Goal: Task Accomplishment & Management: Use online tool/utility

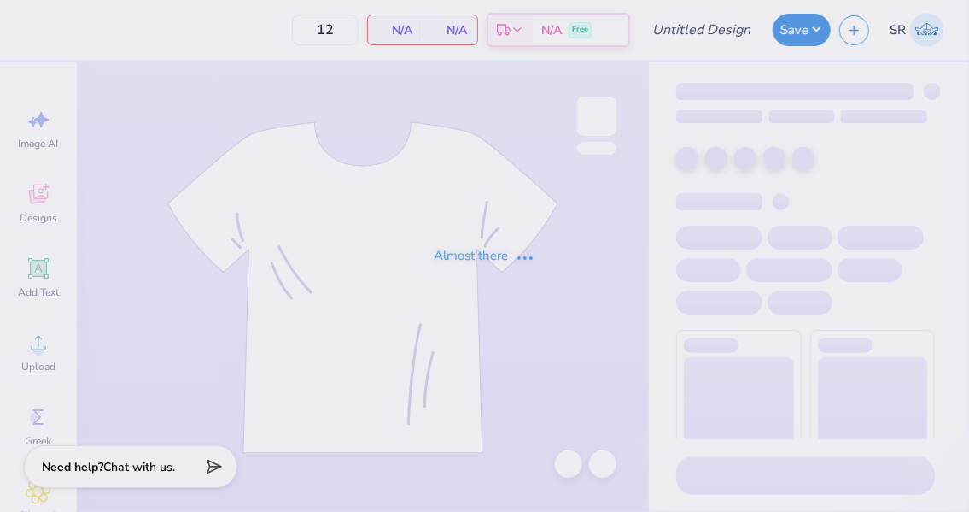
type input "polo"
type input "100"
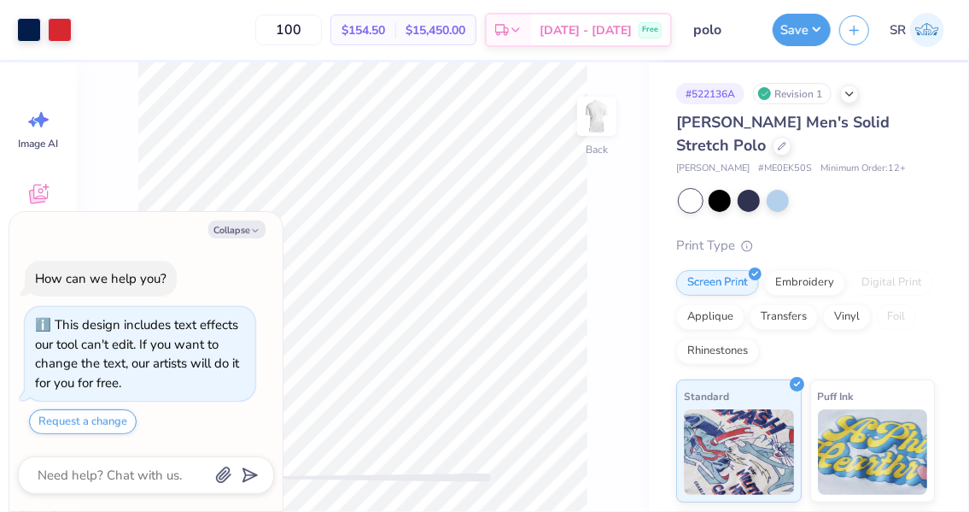
click at [243, 240] on div "Collapse How can we help you? This design includes text effects our tool can't …" at bounding box center [145, 362] width 273 height 300
click at [254, 234] on icon "button" at bounding box center [255, 231] width 10 height 10
type textarea "x"
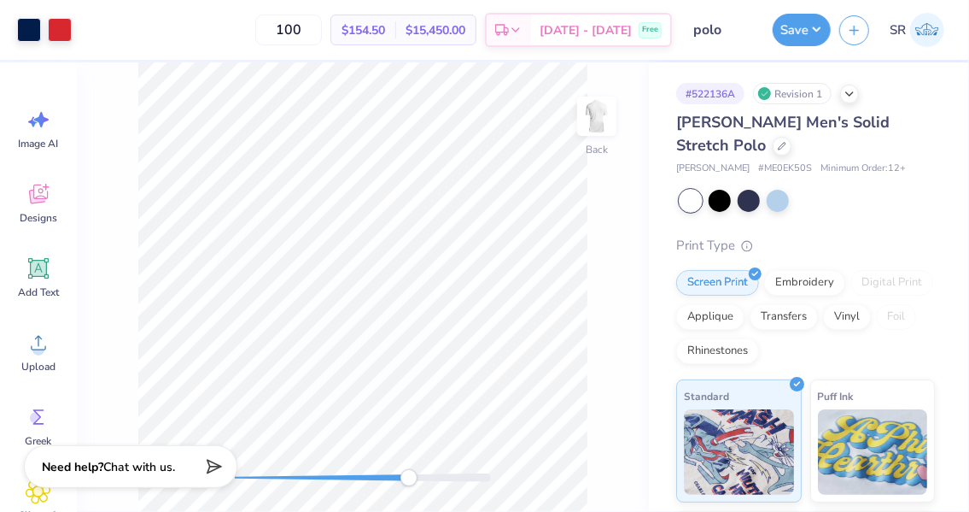
click at [409, 484] on div at bounding box center [363, 477] width 256 height 17
click at [50, 353] on icon at bounding box center [39, 343] width 26 height 26
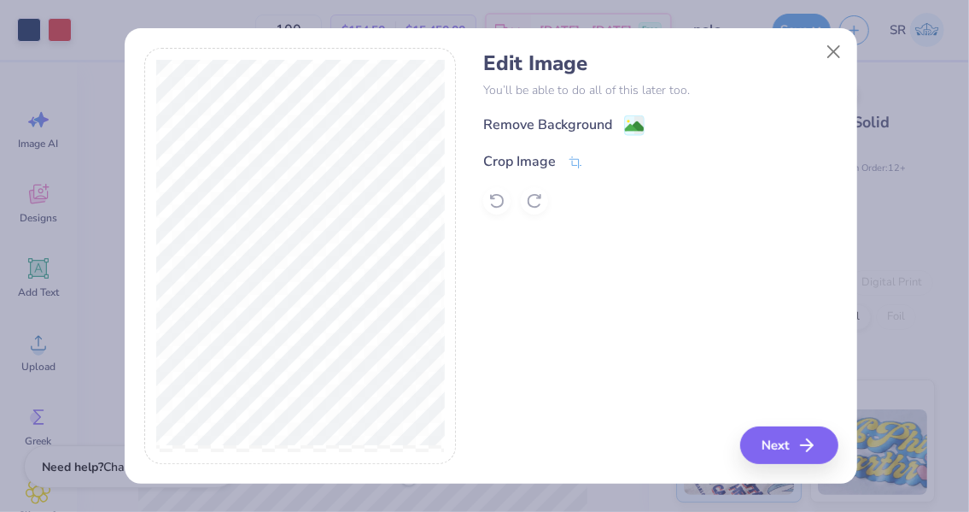
click at [624, 140] on div "Remove Background Crop Image" at bounding box center [660, 164] width 354 height 100
click at [641, 116] on span at bounding box center [634, 126] width 21 height 21
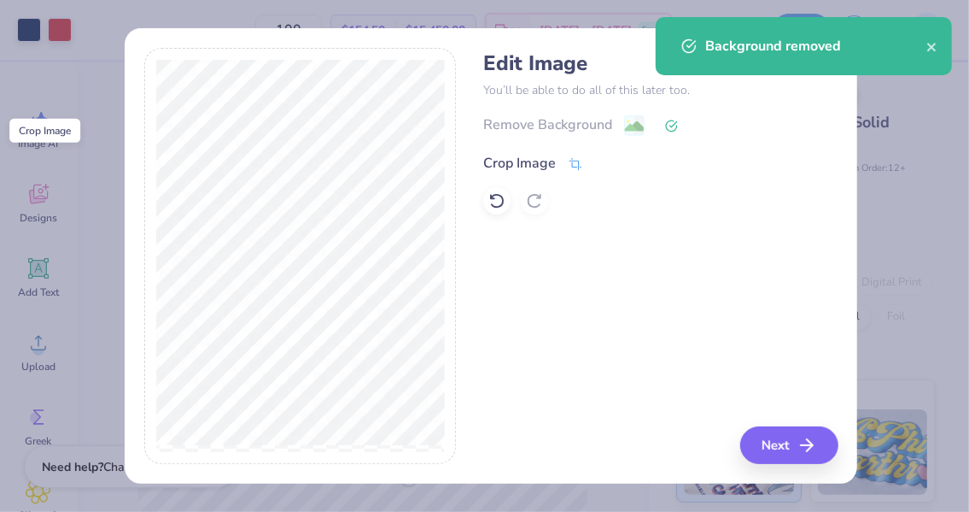
click at [571, 161] on icon at bounding box center [575, 163] width 15 height 15
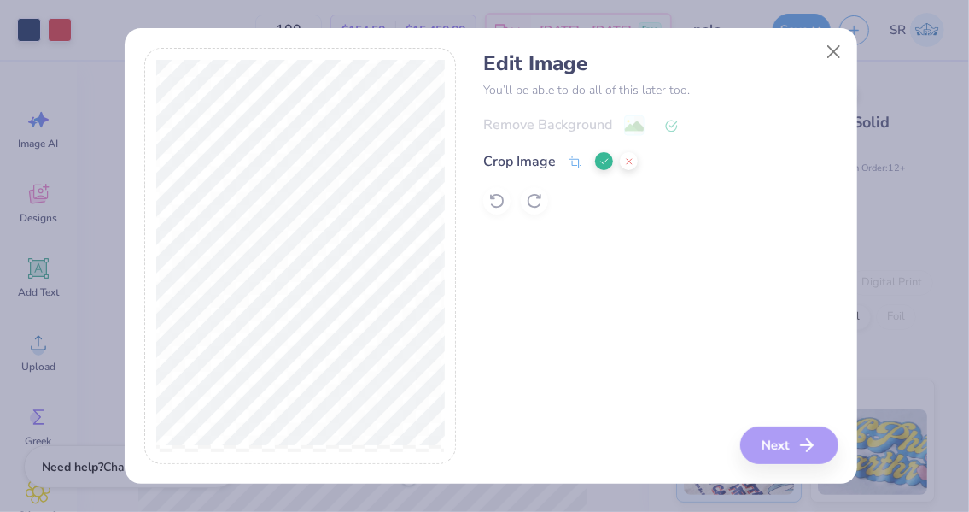
click at [602, 158] on icon at bounding box center [605, 161] width 10 height 10
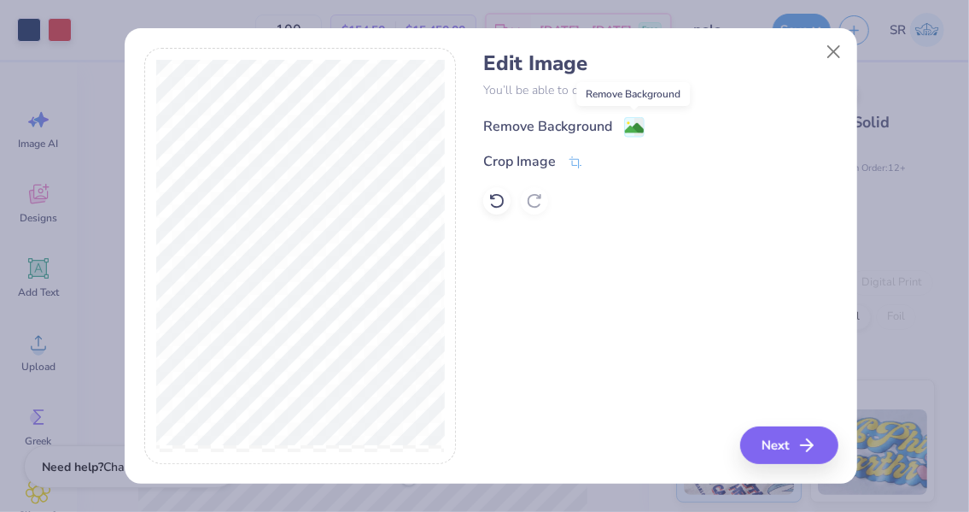
click at [640, 121] on image at bounding box center [634, 128] width 19 height 19
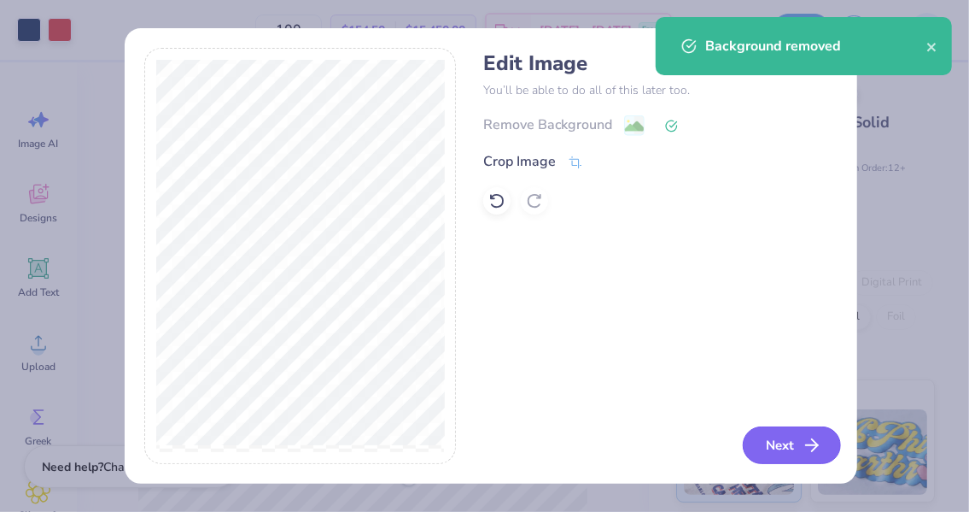
click at [783, 447] on button "Next" at bounding box center [792, 445] width 98 height 38
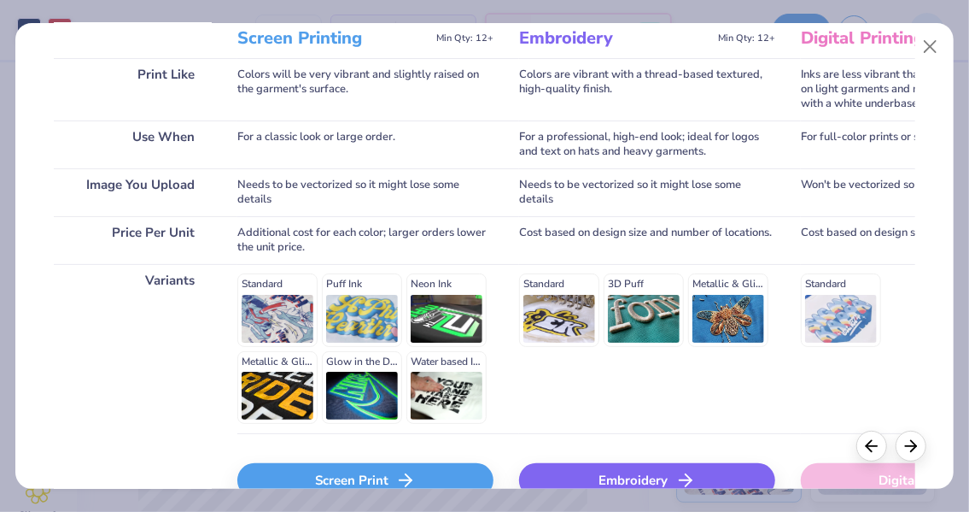
scroll to position [317, 0]
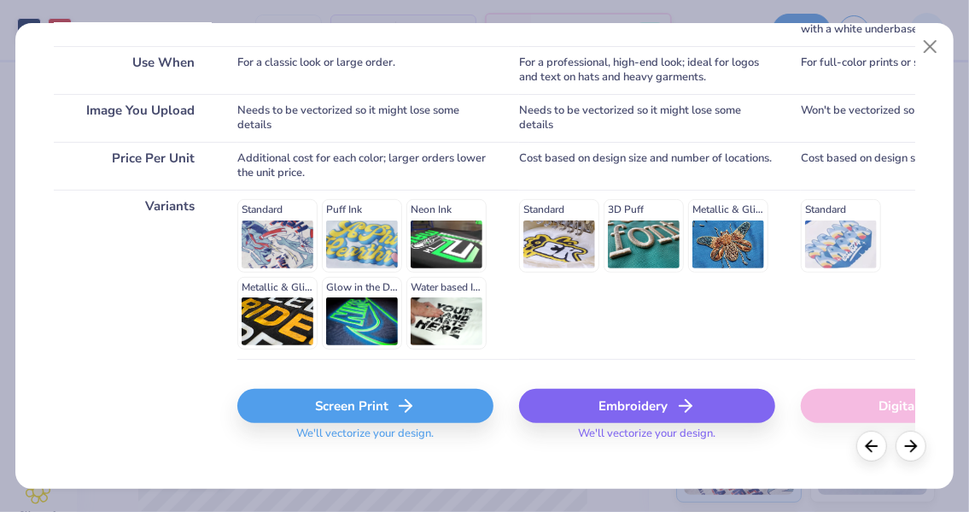
click at [339, 407] on div "Screen Print" at bounding box center [365, 406] width 256 height 34
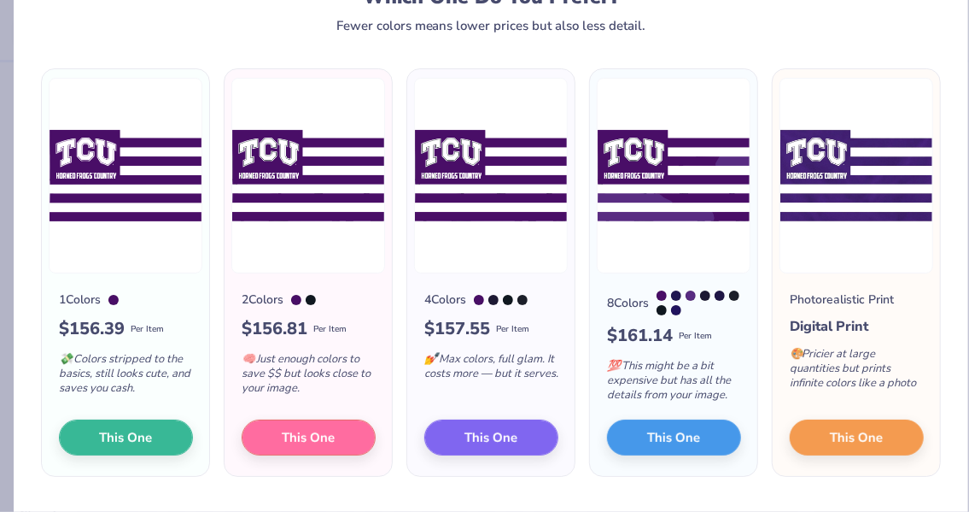
scroll to position [75, 0]
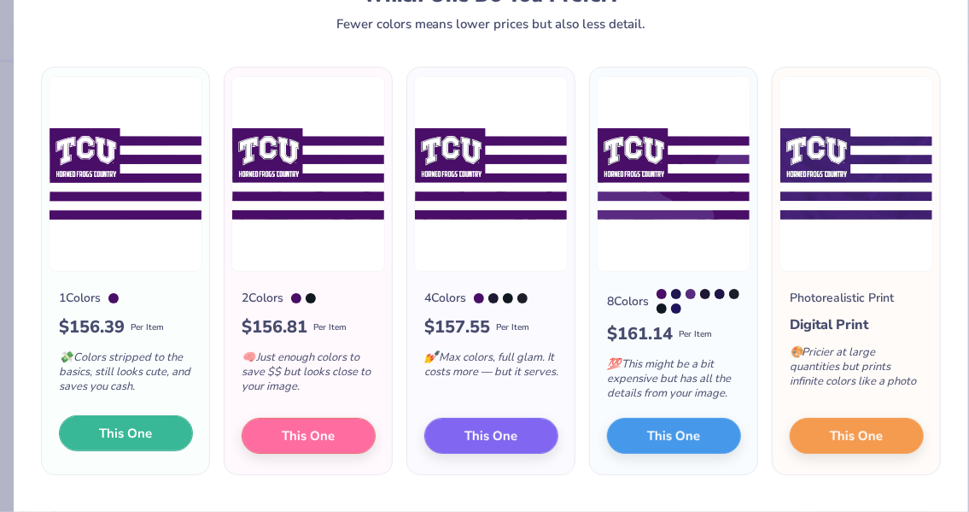
click at [122, 443] on span "This One" at bounding box center [126, 434] width 53 height 20
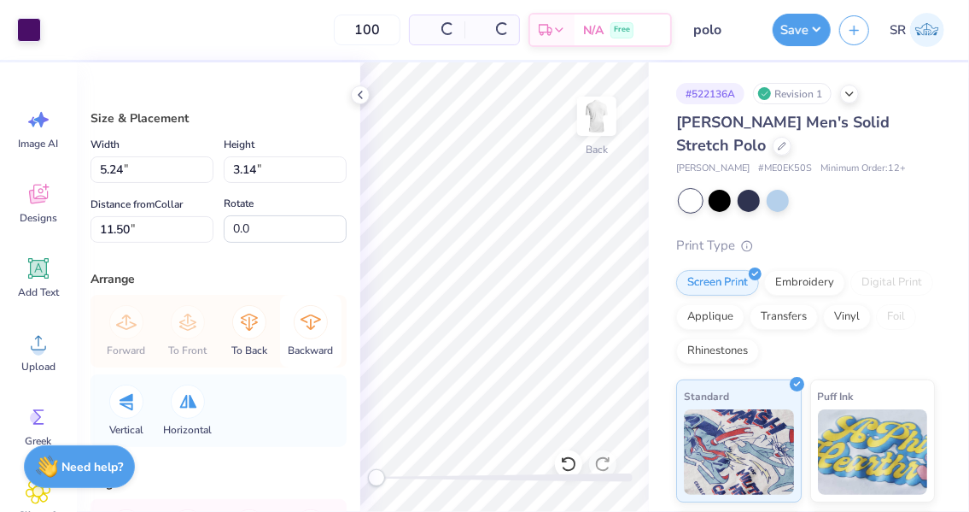
type input "5.24"
type input "3.14"
type input "11.50"
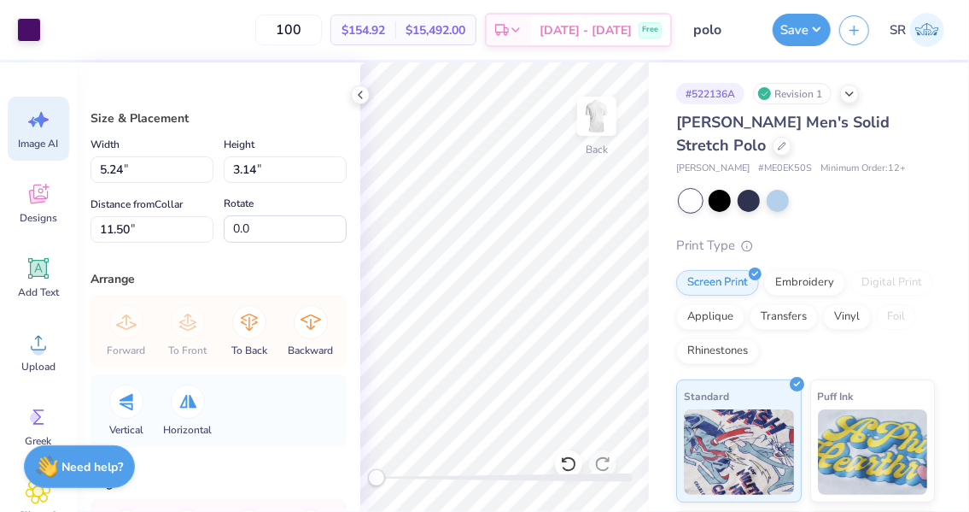
click at [40, 140] on span "Image AI" at bounding box center [39, 144] width 40 height 14
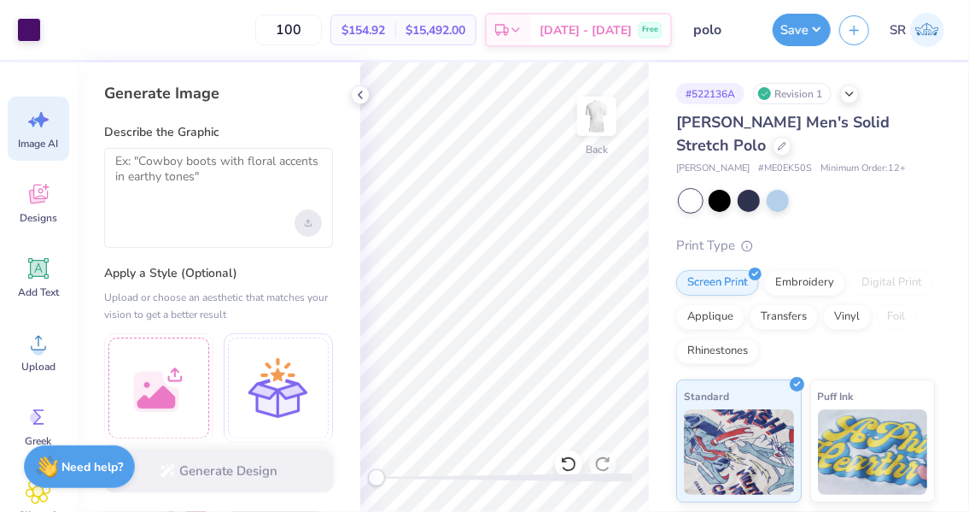
click at [310, 226] on div "Upload image" at bounding box center [308, 222] width 27 height 27
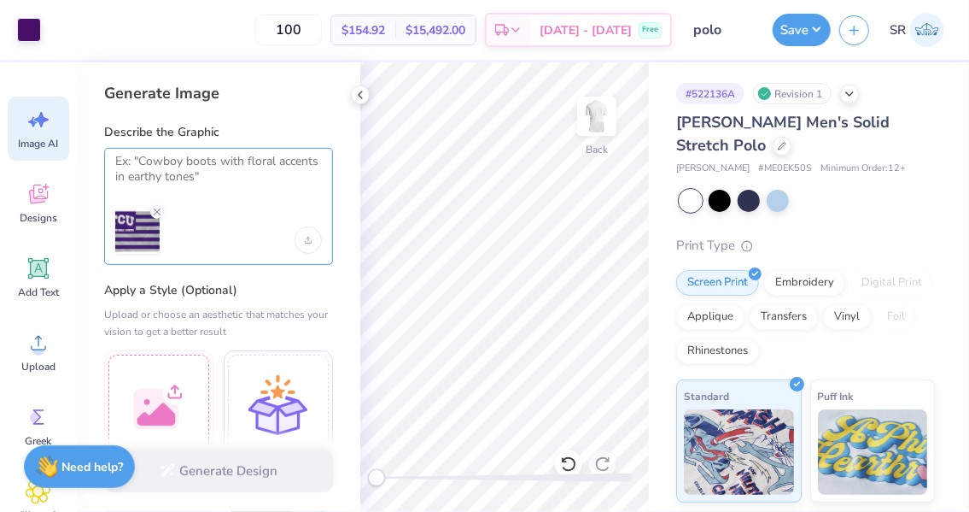
click at [218, 173] on textarea at bounding box center [218, 175] width 207 height 43
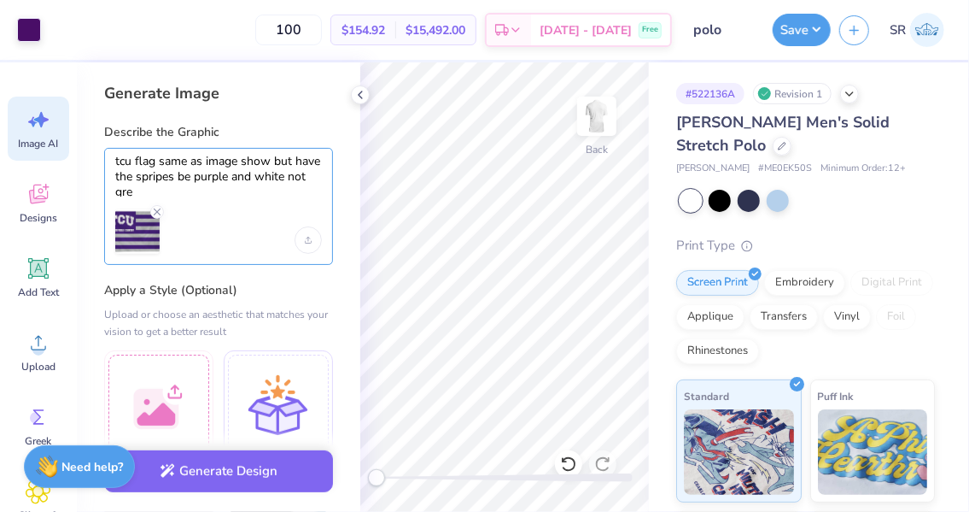
scroll to position [0, 0]
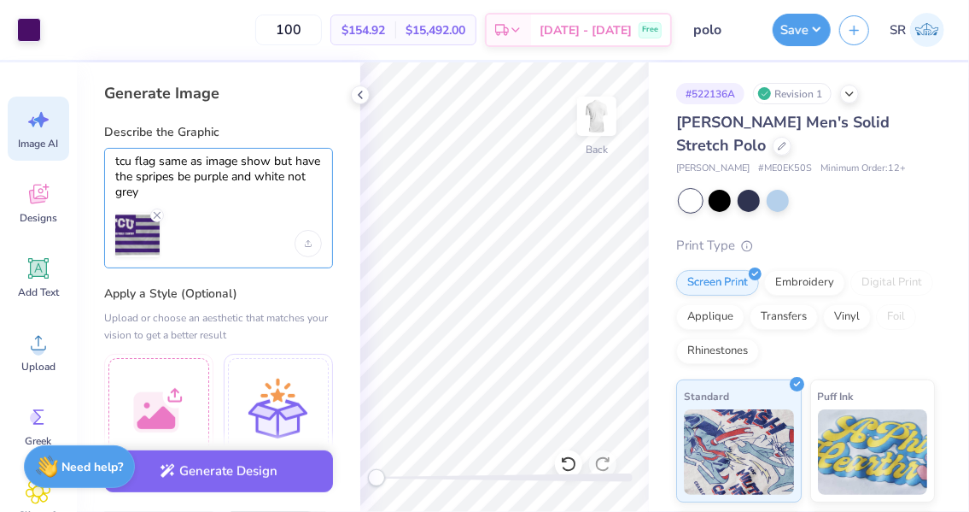
click at [150, 179] on textarea "tcu flag same as image show but have the spripes be purple and white not grey" at bounding box center [218, 177] width 207 height 46
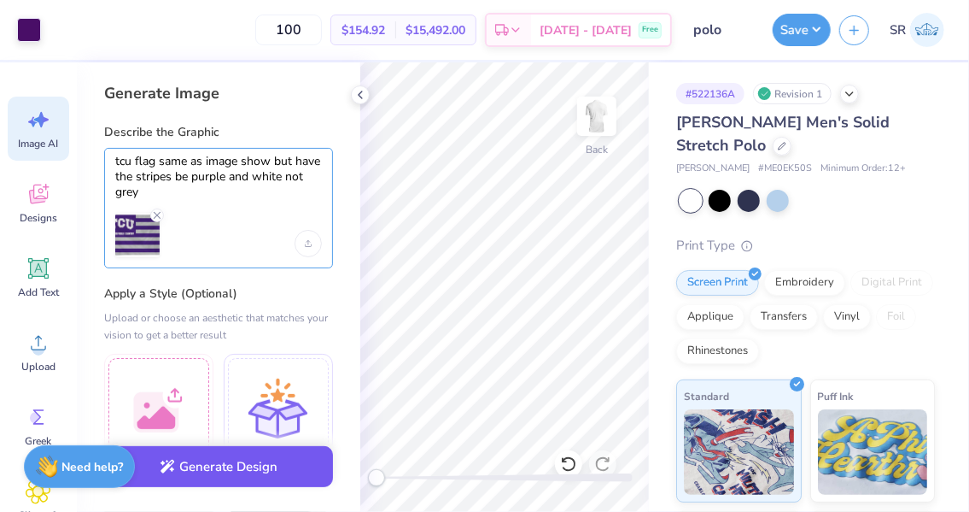
type textarea "tcu flag same as image show but have the stripes be purple and white not grey"
click at [243, 467] on button "Generate Design" at bounding box center [218, 467] width 229 height 42
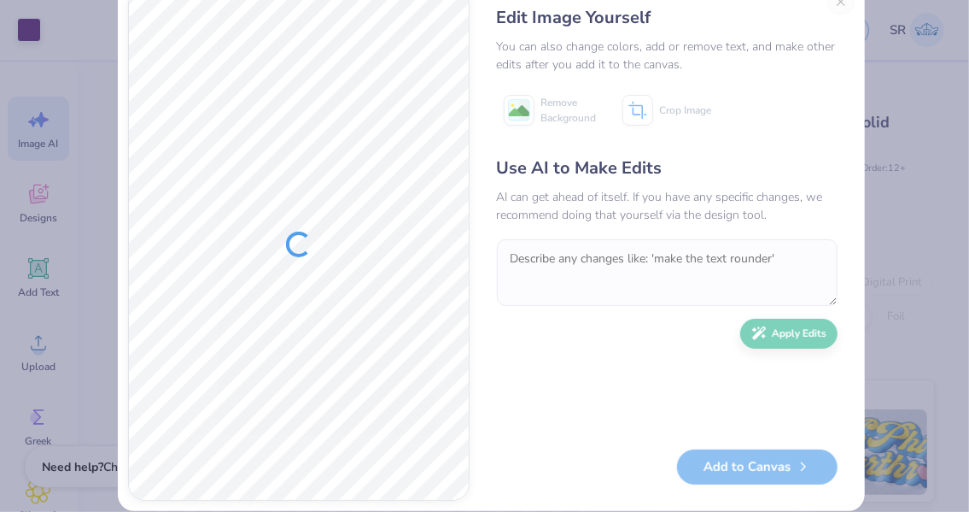
scroll to position [44, 0]
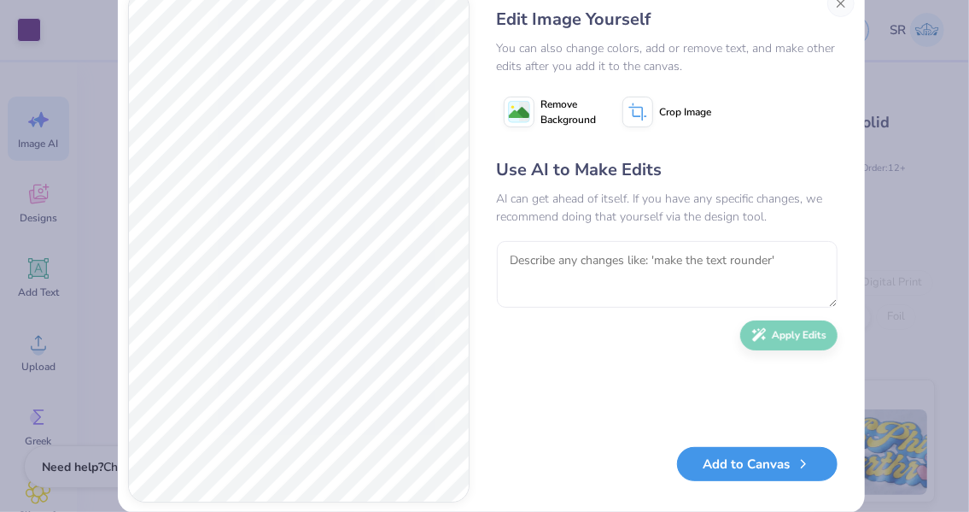
click at [764, 471] on button "Add to Canvas" at bounding box center [757, 464] width 161 height 35
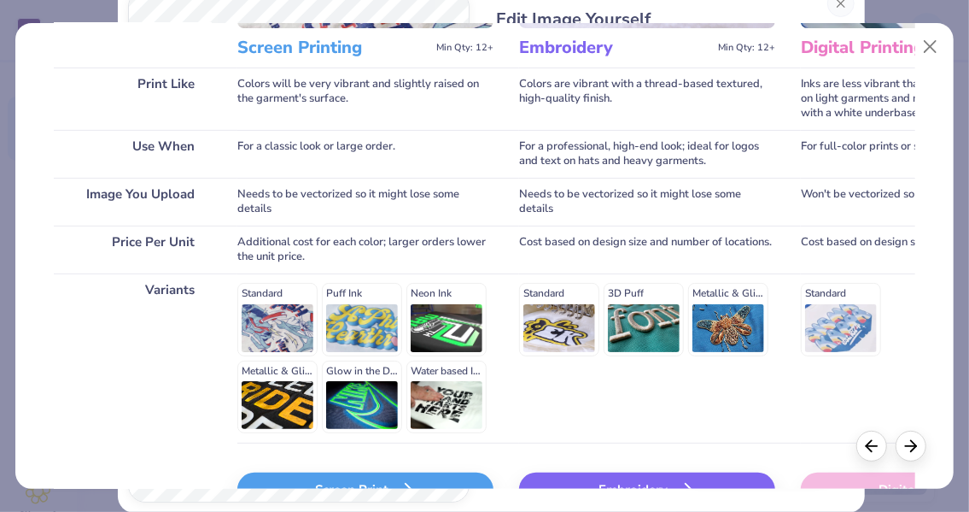
scroll to position [235, 0]
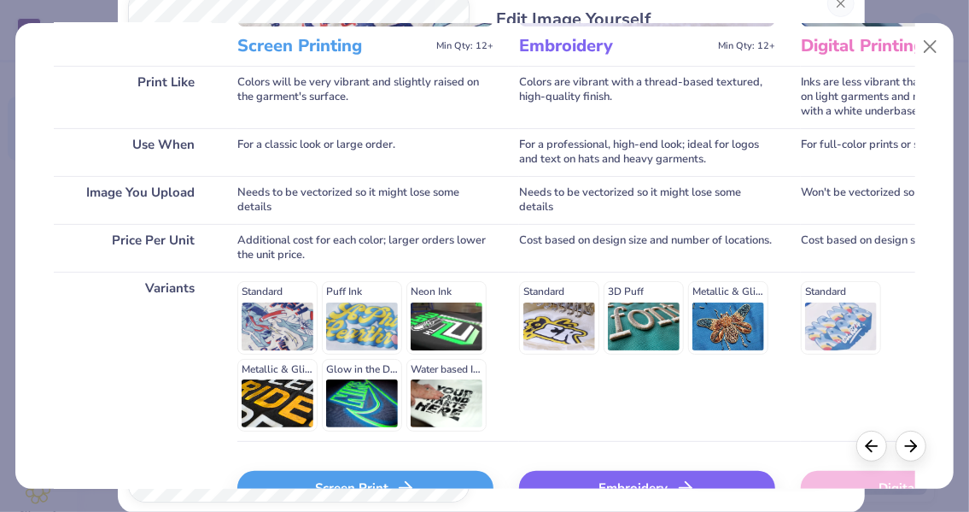
click at [363, 477] on div "Screen Print" at bounding box center [365, 488] width 256 height 34
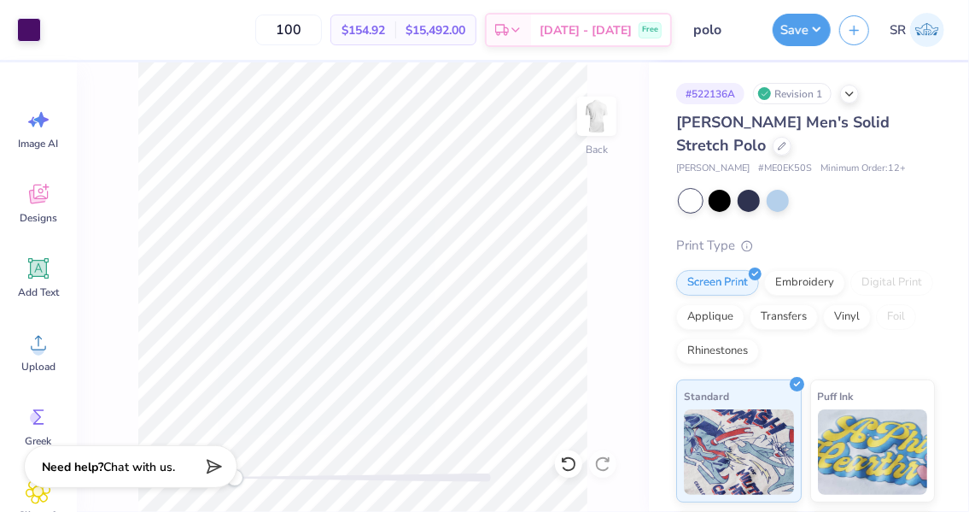
scroll to position [0, 0]
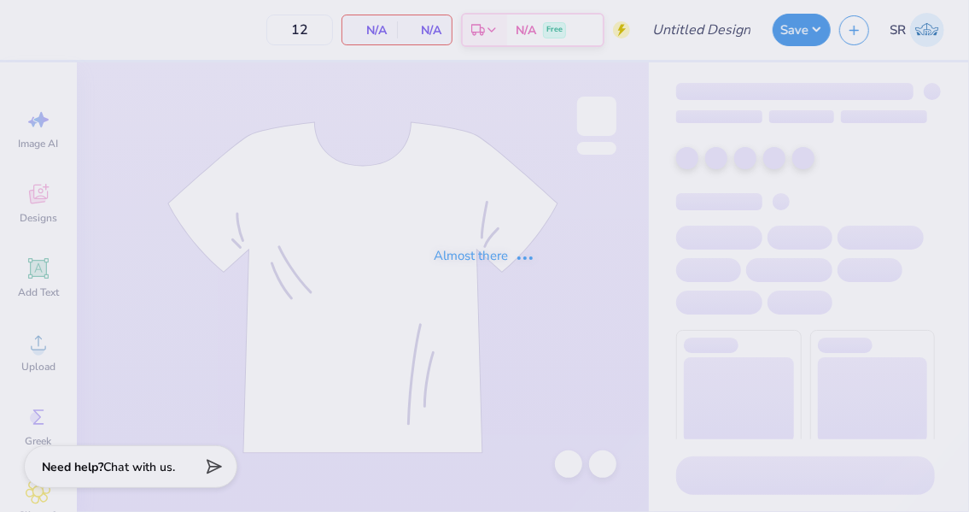
type input "shirt"
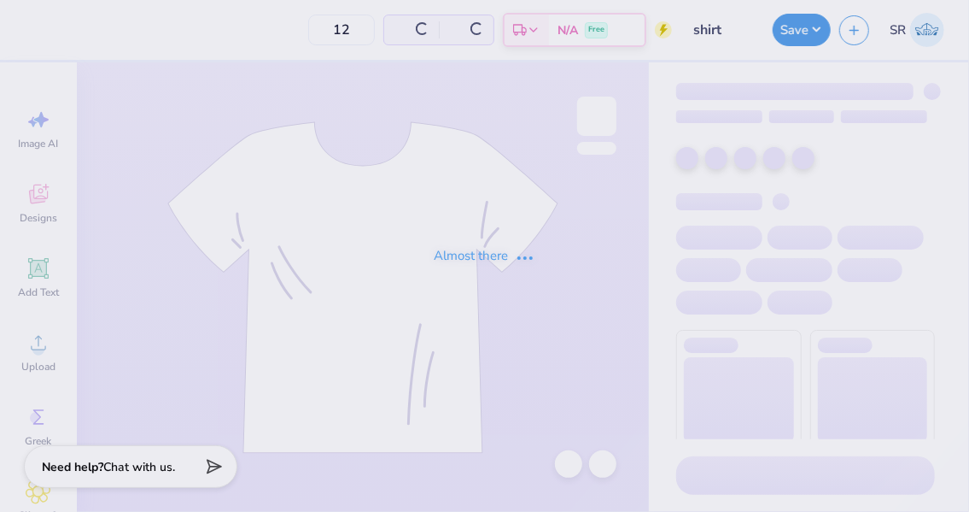
type input "24"
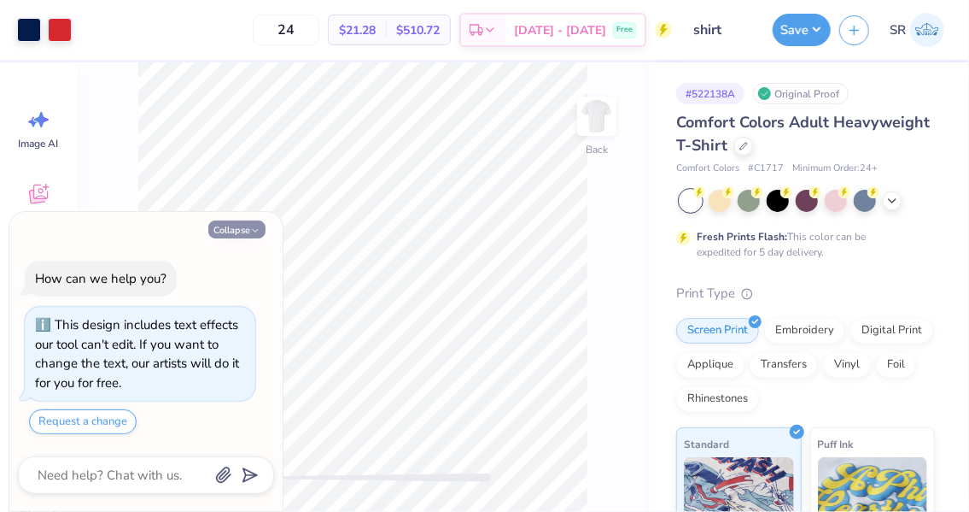
click at [258, 234] on icon "button" at bounding box center [255, 231] width 10 height 10
type textarea "x"
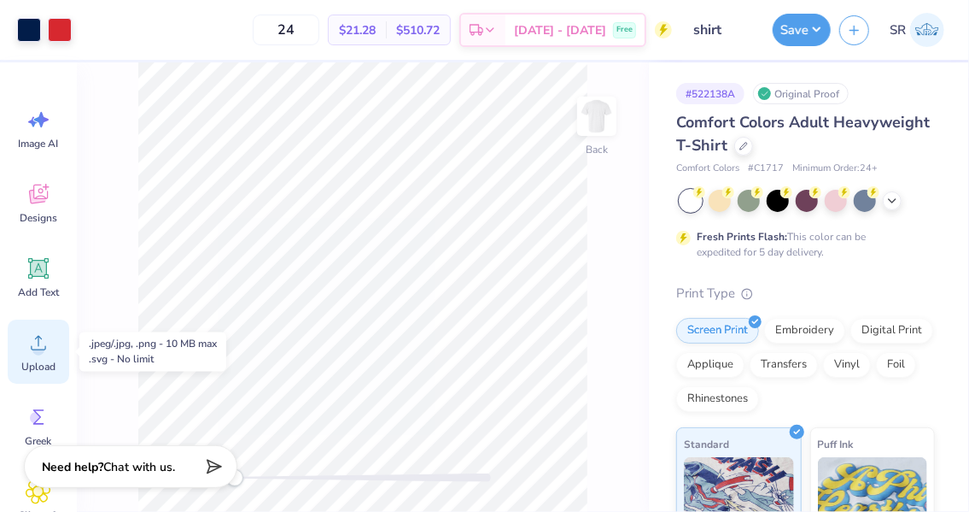
click at [36, 343] on circle at bounding box center [38, 349] width 12 height 12
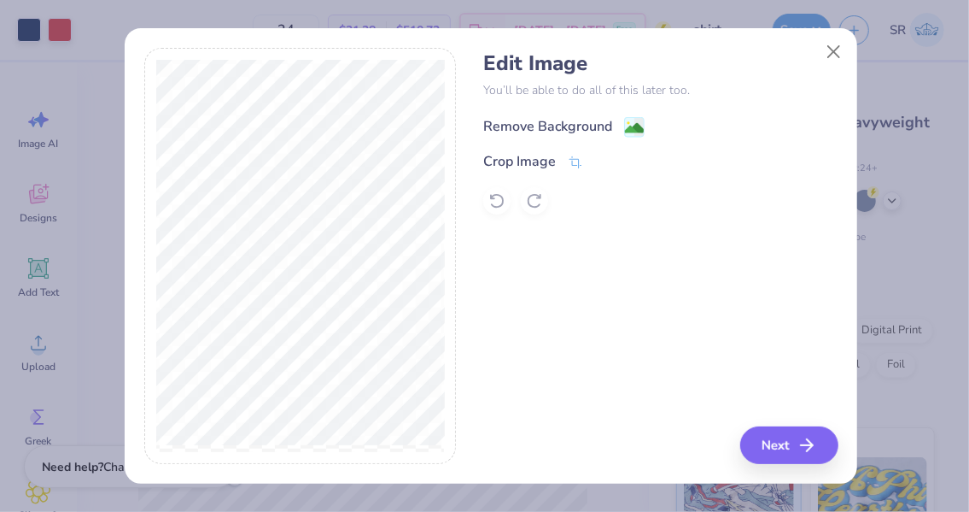
click at [606, 124] on div "Remove Background" at bounding box center [547, 126] width 129 height 21
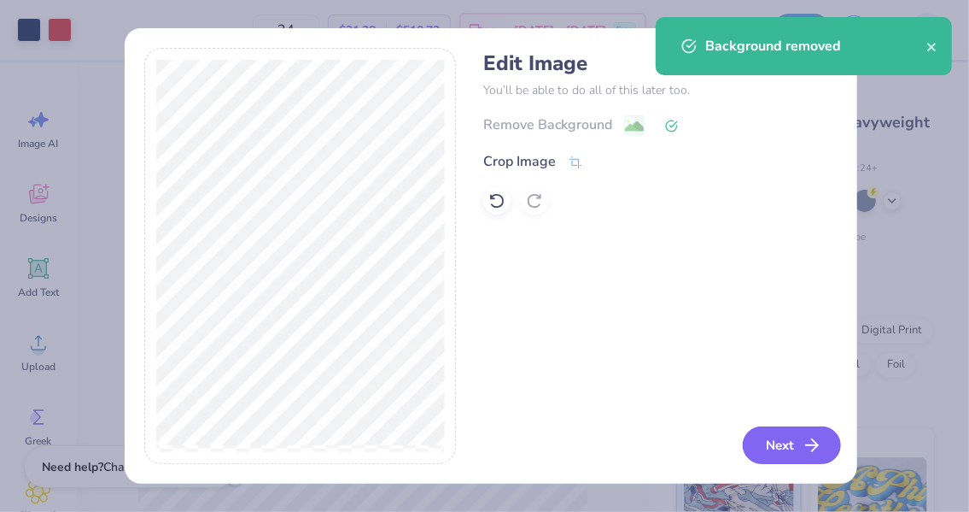
click at [766, 441] on button "Next" at bounding box center [792, 445] width 98 height 38
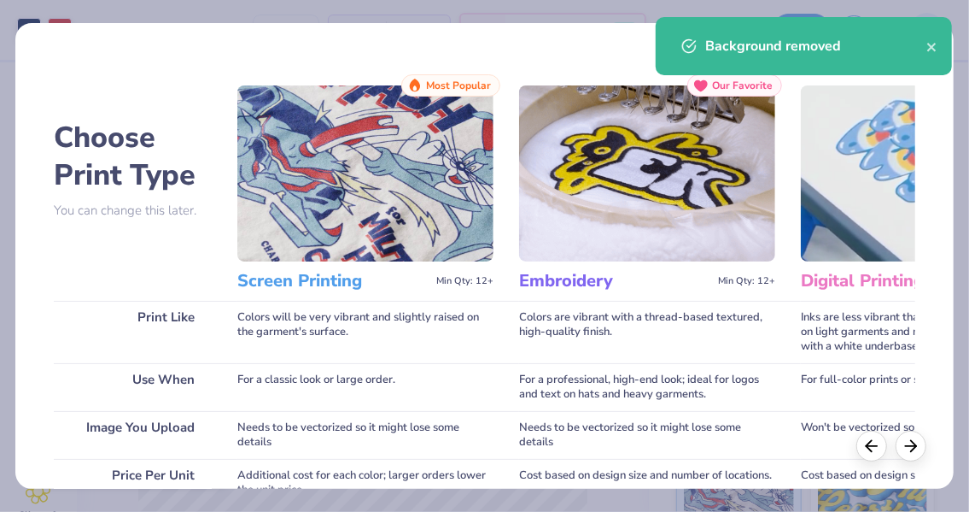
scroll to position [339, 0]
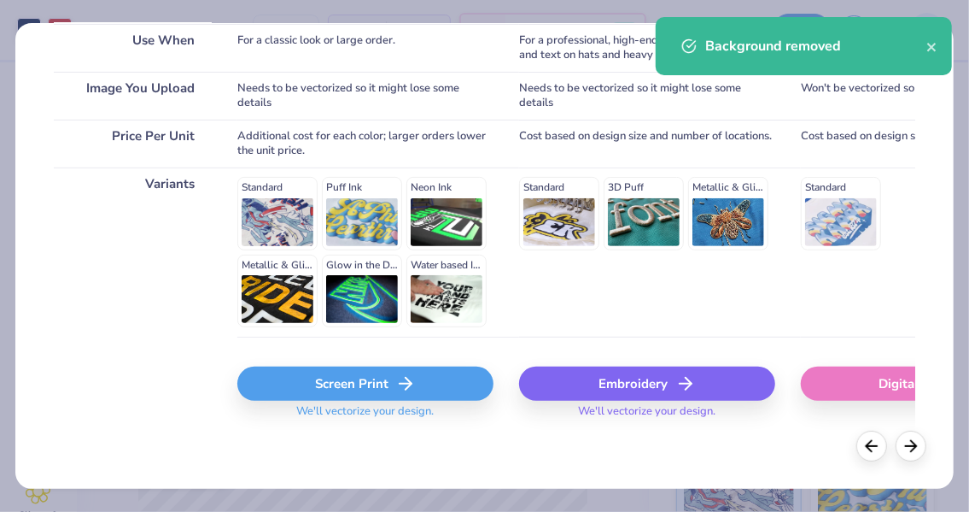
click at [354, 377] on div "Screen Print" at bounding box center [365, 383] width 256 height 34
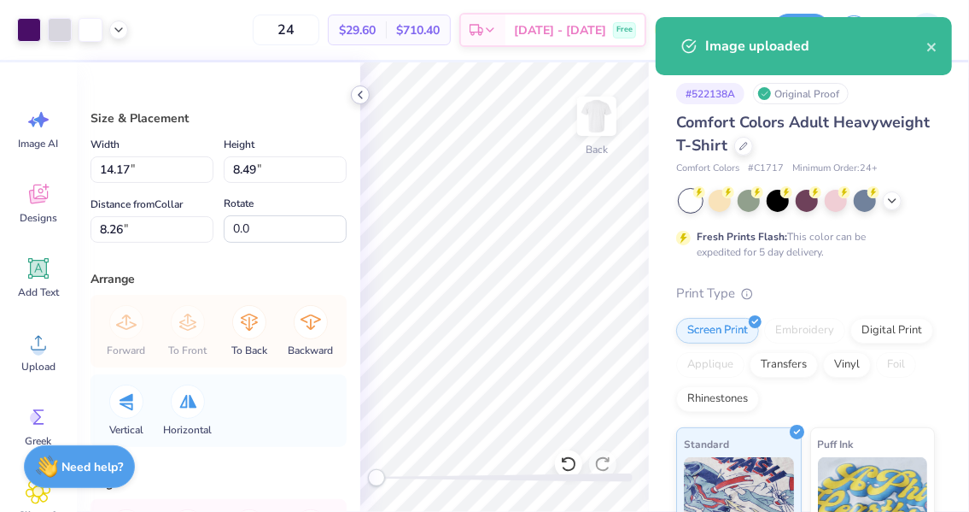
click at [356, 97] on icon at bounding box center [361, 95] width 14 height 14
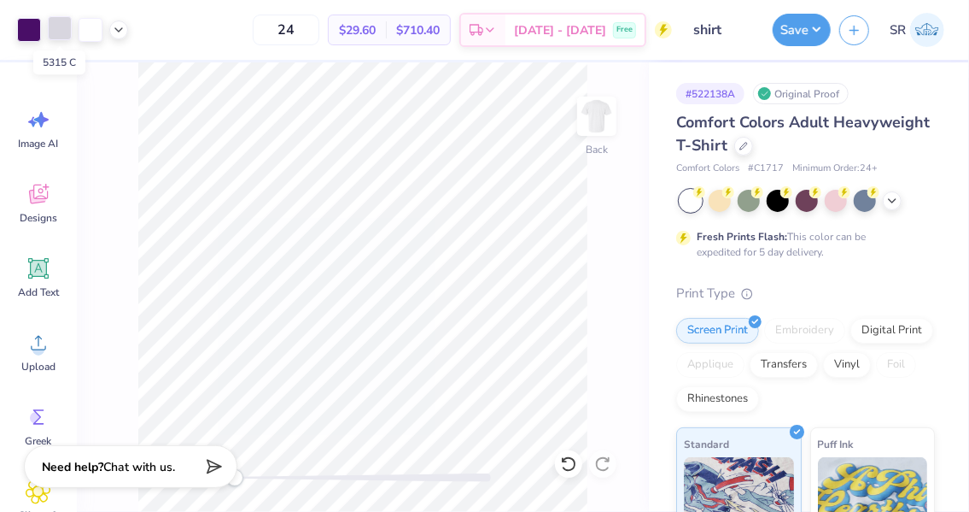
click at [56, 32] on div at bounding box center [60, 28] width 24 height 24
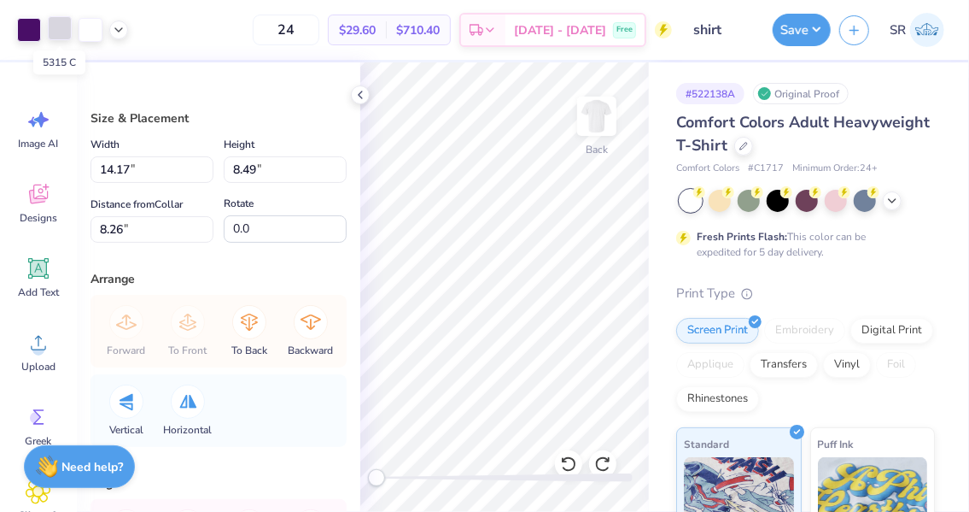
click at [62, 23] on div at bounding box center [60, 28] width 24 height 24
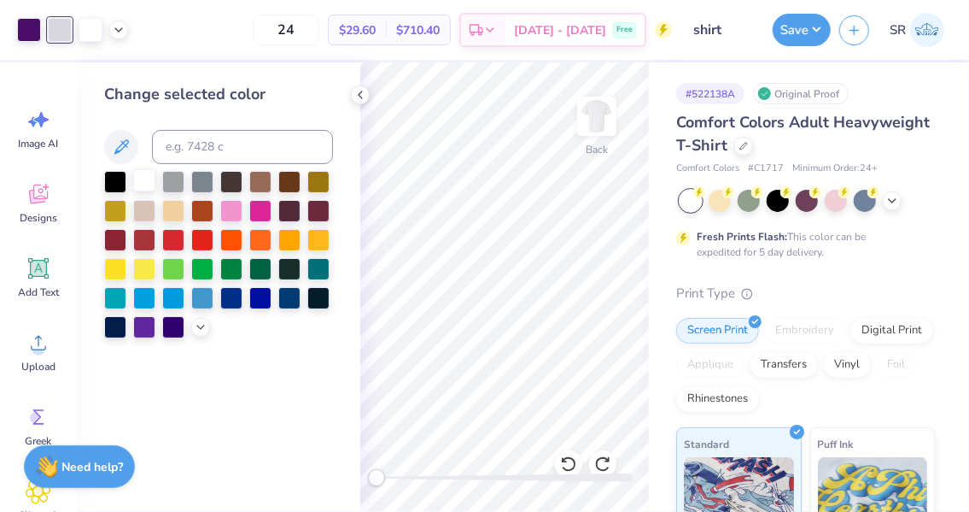
click at [144, 179] on div at bounding box center [144, 180] width 22 height 22
click at [111, 173] on div at bounding box center [115, 180] width 22 height 22
click at [141, 179] on div at bounding box center [144, 180] width 22 height 22
click at [115, 178] on div at bounding box center [115, 180] width 22 height 22
click at [148, 181] on div at bounding box center [144, 180] width 22 height 22
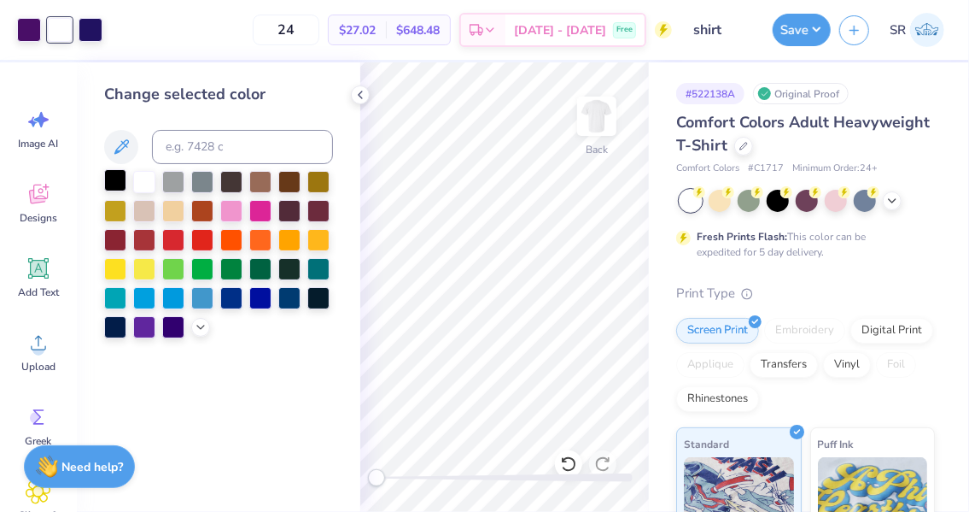
click at [121, 181] on div at bounding box center [115, 180] width 22 height 22
click at [139, 182] on div at bounding box center [144, 180] width 22 height 22
click at [455, 478] on div at bounding box center [505, 477] width 256 height 9
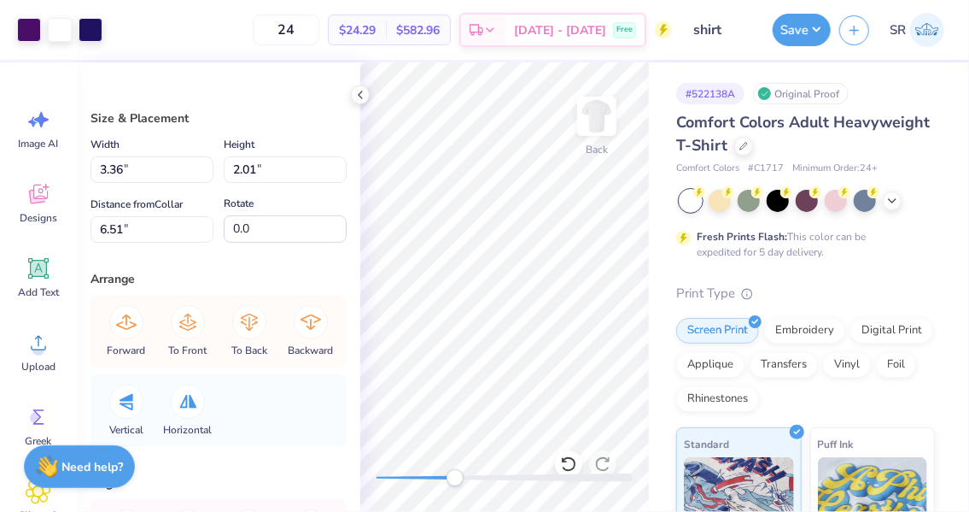
type input "2.35"
type input "1.41"
type input "4.14"
click at [360, 94] on icon at bounding box center [361, 95] width 14 height 14
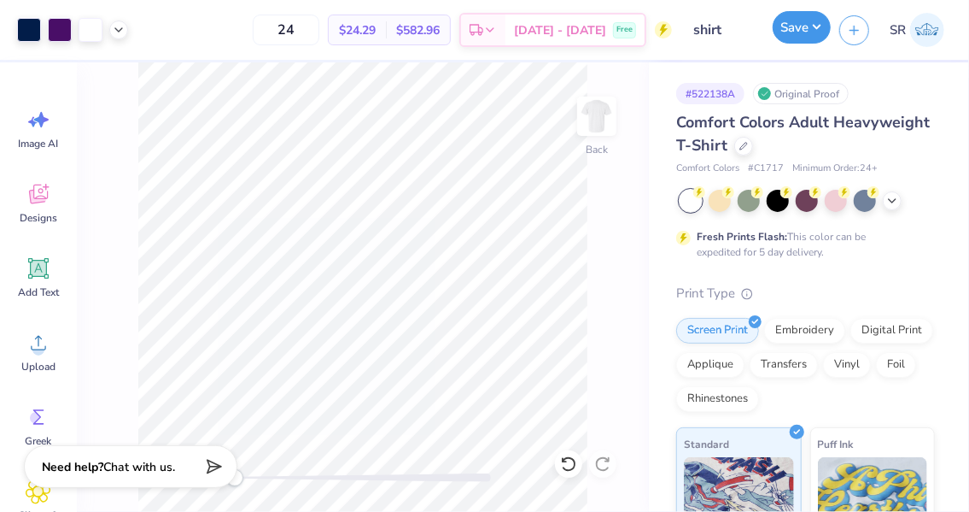
click at [814, 37] on button "Save" at bounding box center [802, 27] width 58 height 32
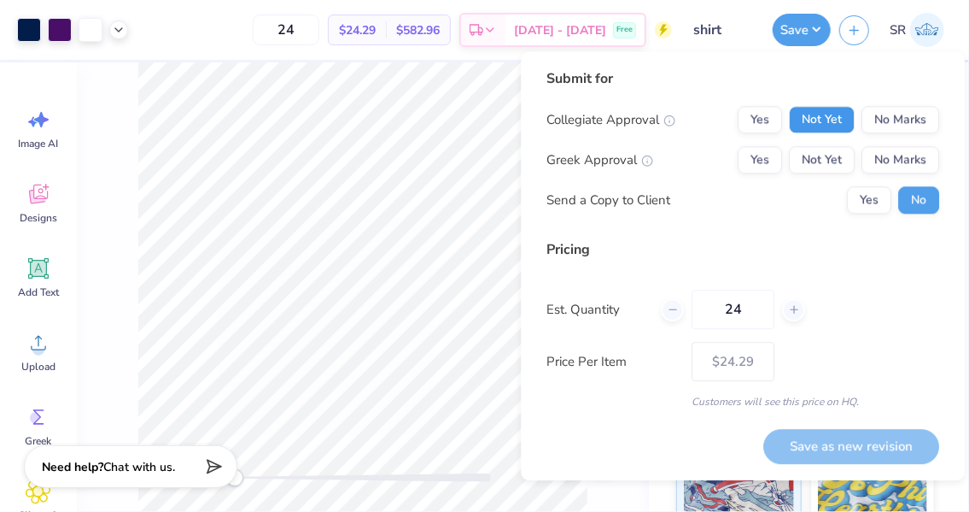
click at [840, 122] on button "Not Yet" at bounding box center [822, 119] width 66 height 27
click at [766, 149] on button "Yes" at bounding box center [760, 159] width 44 height 27
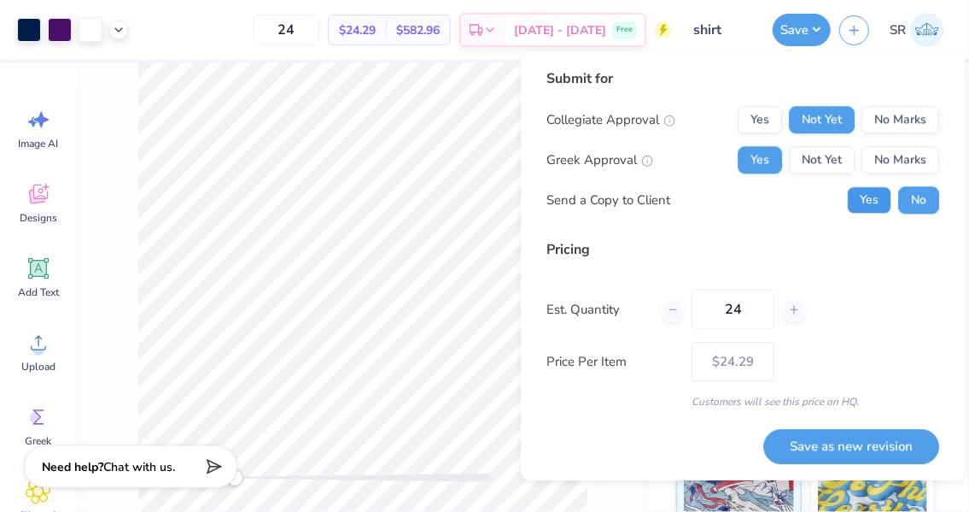
click at [861, 201] on button "Yes" at bounding box center [869, 199] width 44 height 27
click at [828, 456] on button "Save as new revision" at bounding box center [852, 446] width 176 height 35
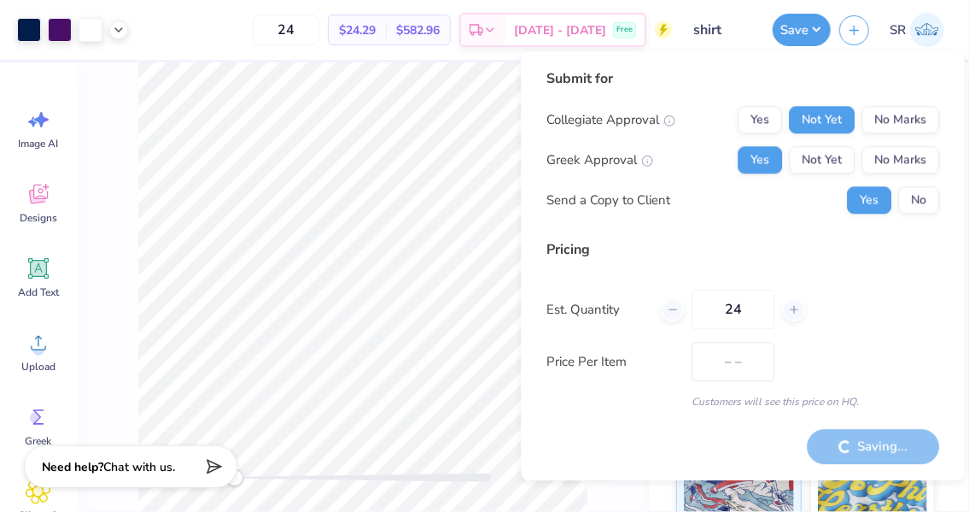
type input "$24.29"
click at [118, 26] on icon at bounding box center [119, 28] width 14 height 14
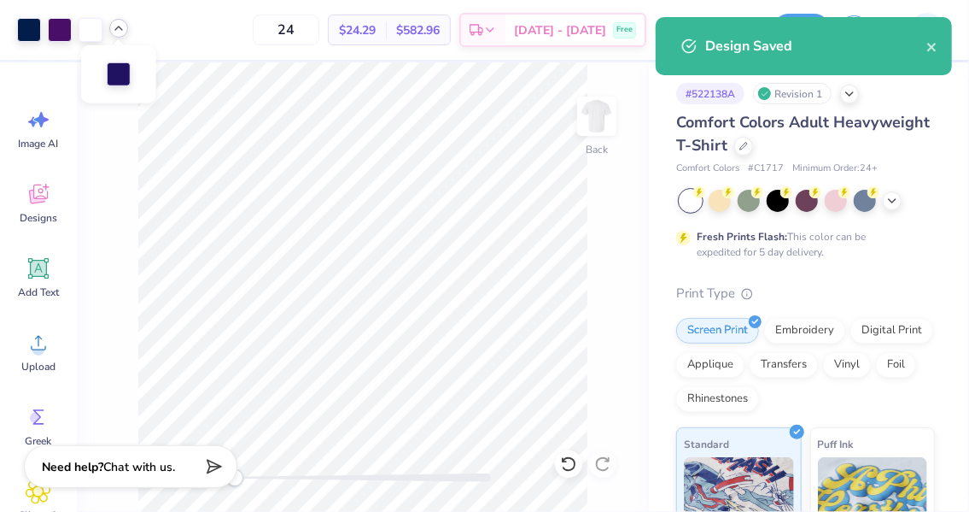
click at [257, 15] on div "24 $24.29 Per Item $582.96 Total Est. Delivery [DATE] - [DATE] Free" at bounding box center [405, 30] width 536 height 60
